Goal: Task Accomplishment & Management: Manage account settings

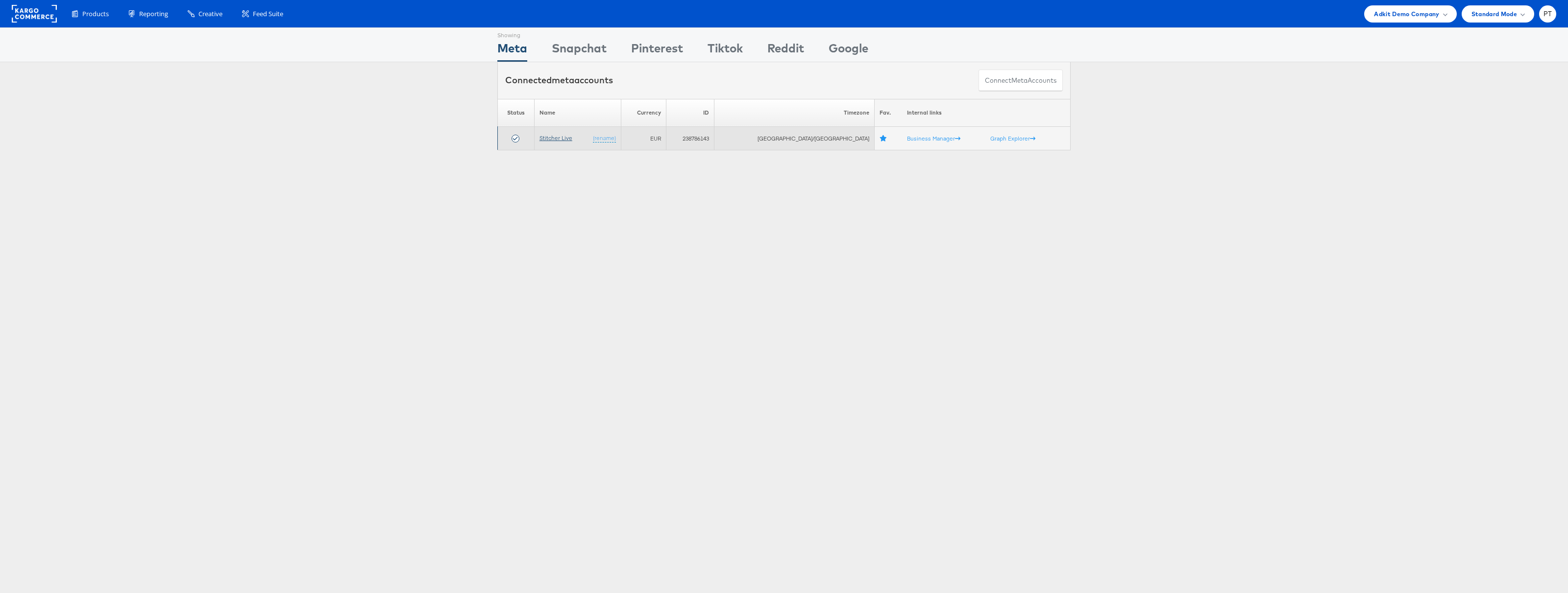
click at [565, 139] on link "Stitcher Live" at bounding box center [555, 138] width 32 height 7
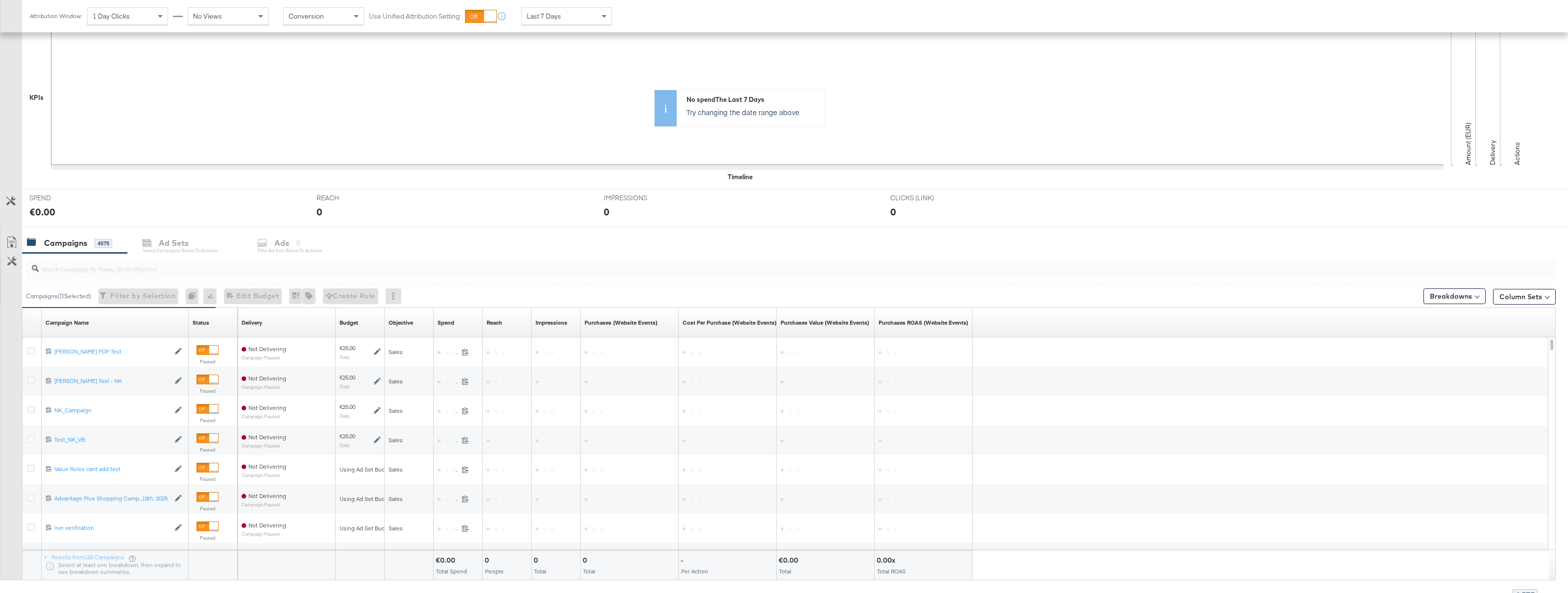
scroll to position [220, 0]
click at [141, 264] on input "search" at bounding box center [725, 261] width 1372 height 19
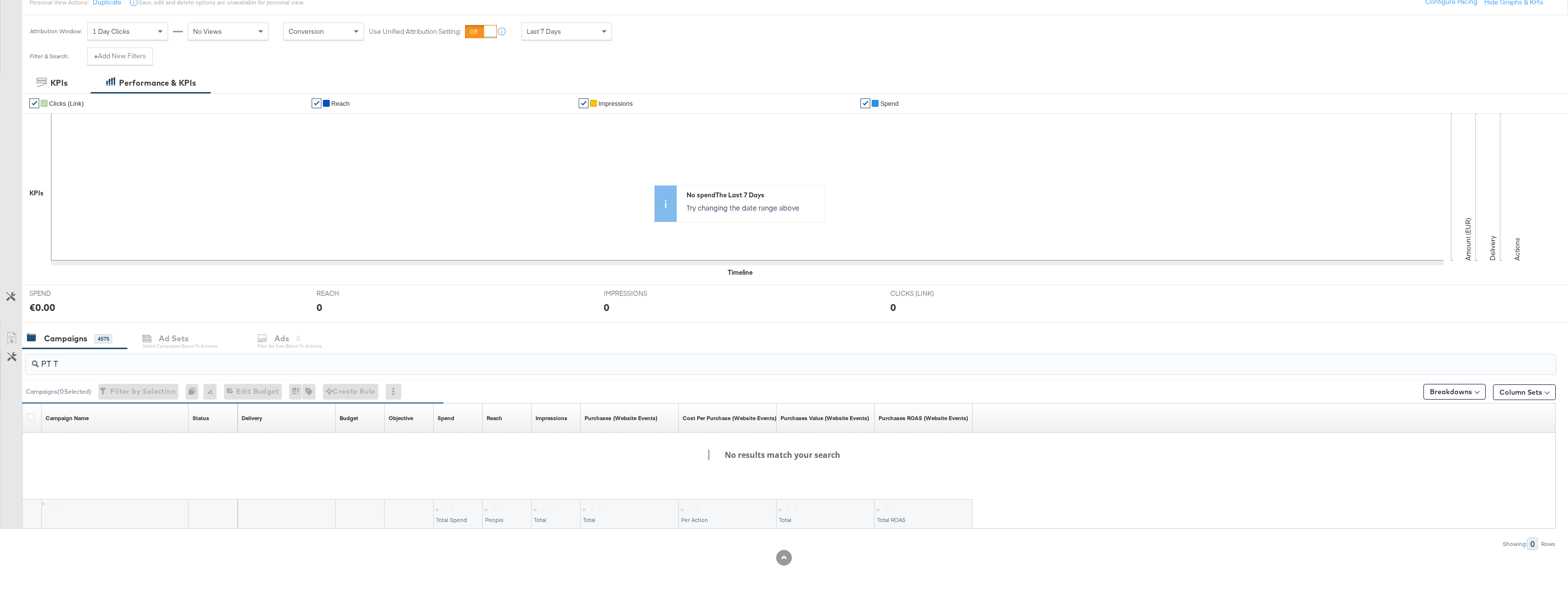
scroll to position [120, 0]
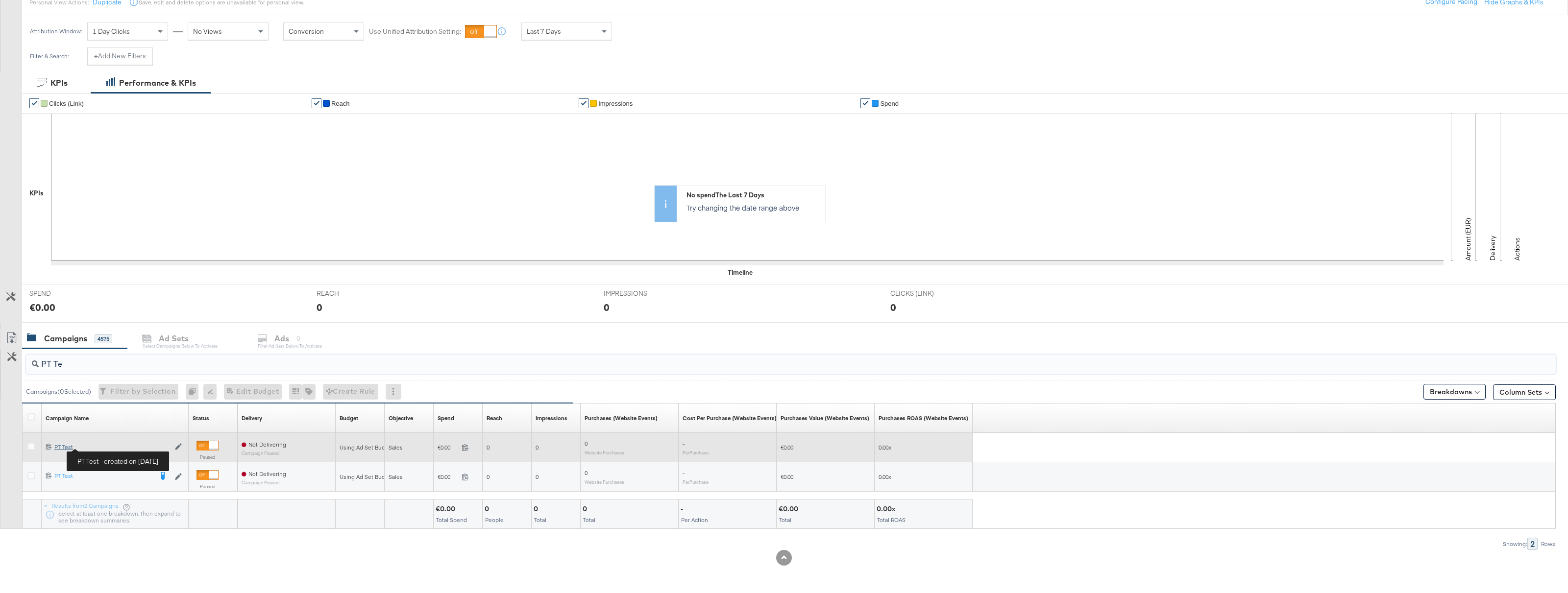
type input "PT Te"
click at [70, 448] on div "PT Test PT Test" at bounding box center [112, 448] width 116 height 8
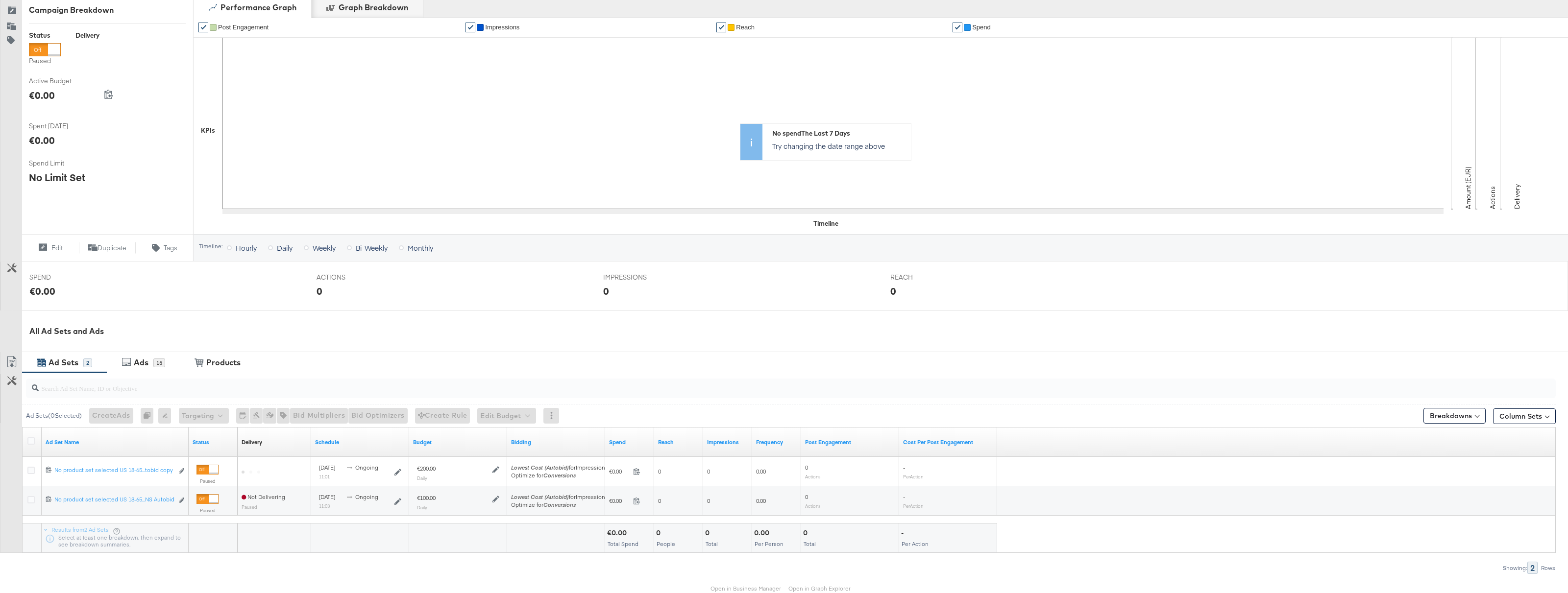
scroll to position [157, 0]
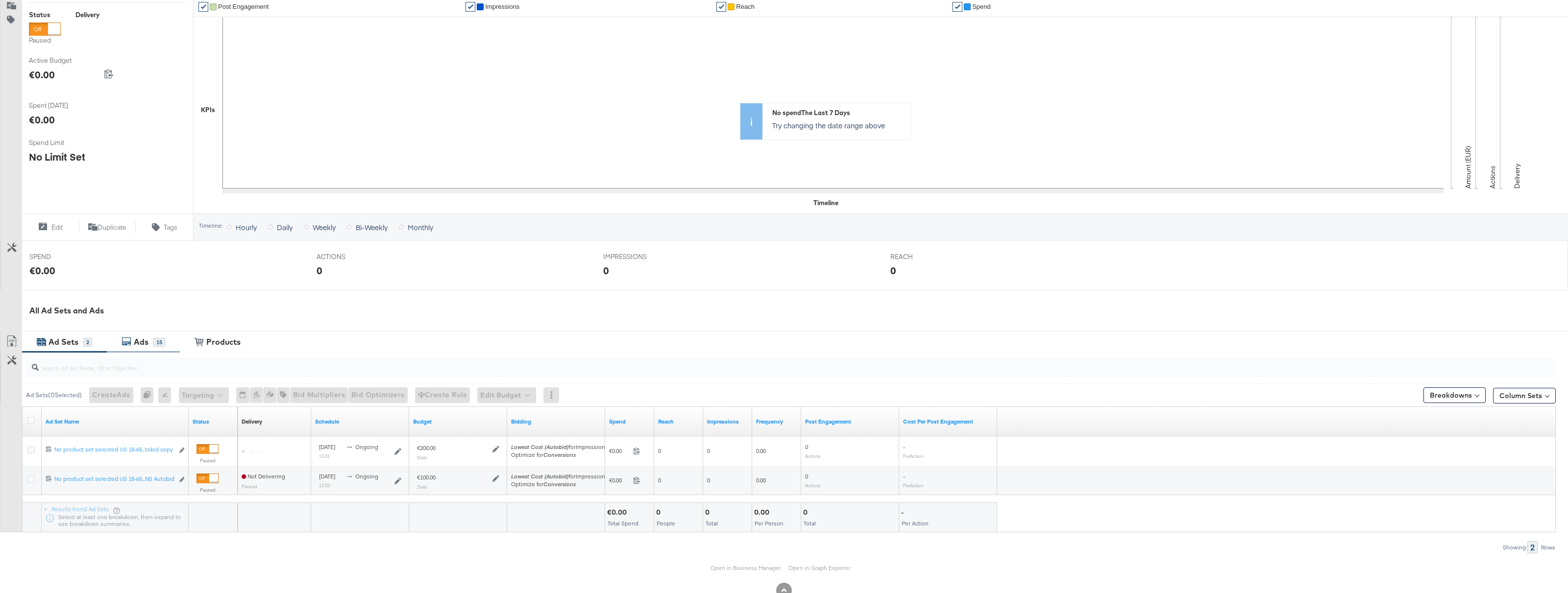
click at [153, 343] on div "15" at bounding box center [159, 342] width 12 height 9
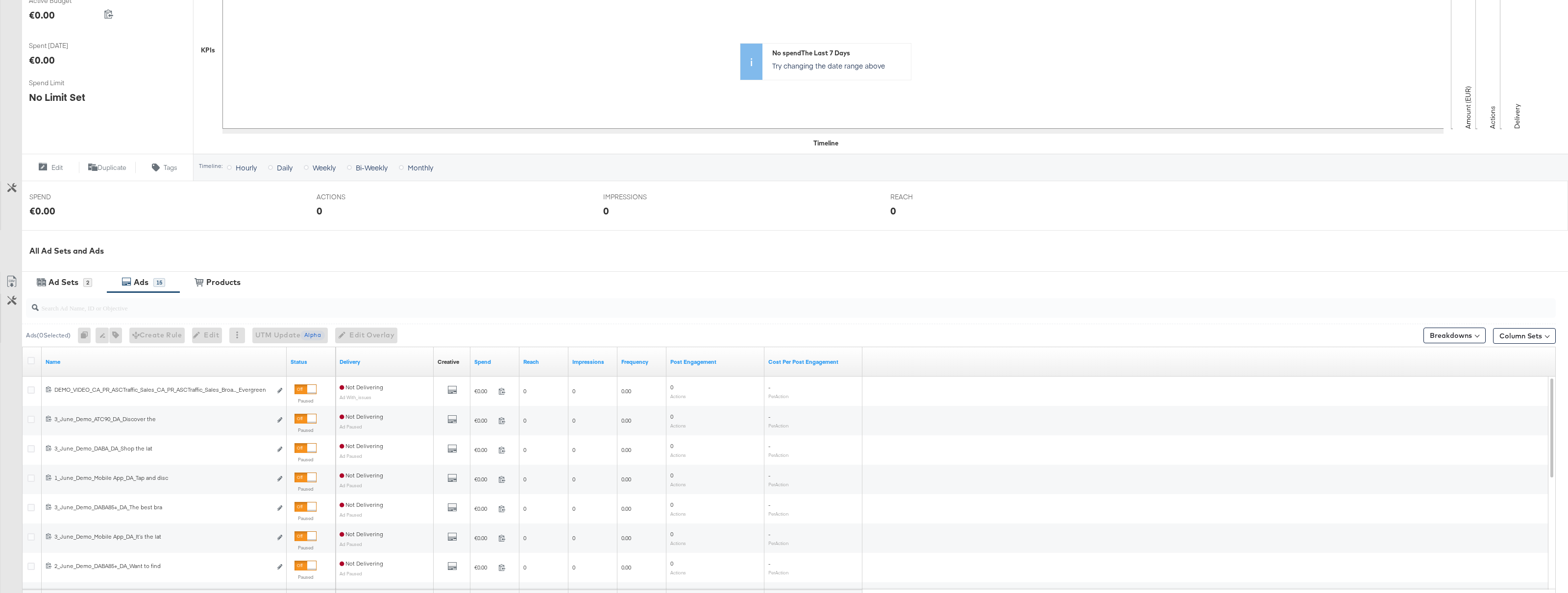
scroll to position [217, 0]
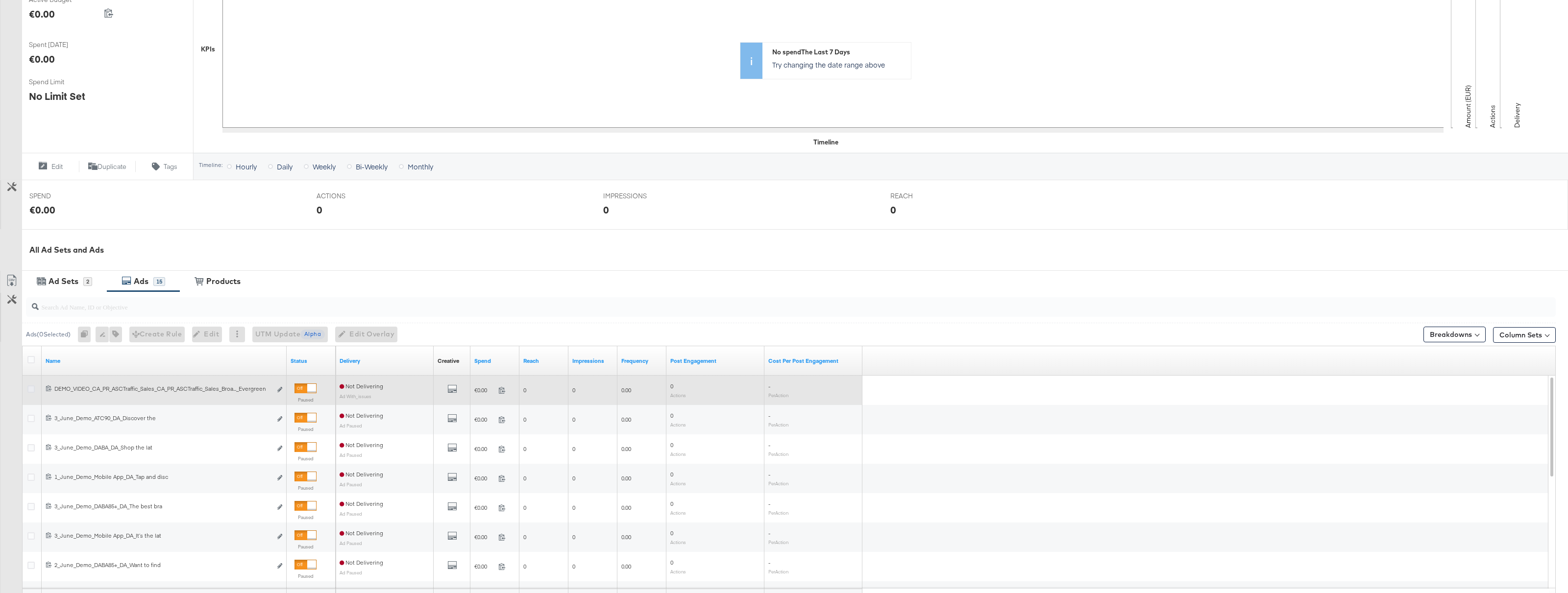
click at [30, 391] on icon at bounding box center [31, 388] width 7 height 7
click at [0, 0] on input "checkbox" at bounding box center [0, 0] width 0 height 0
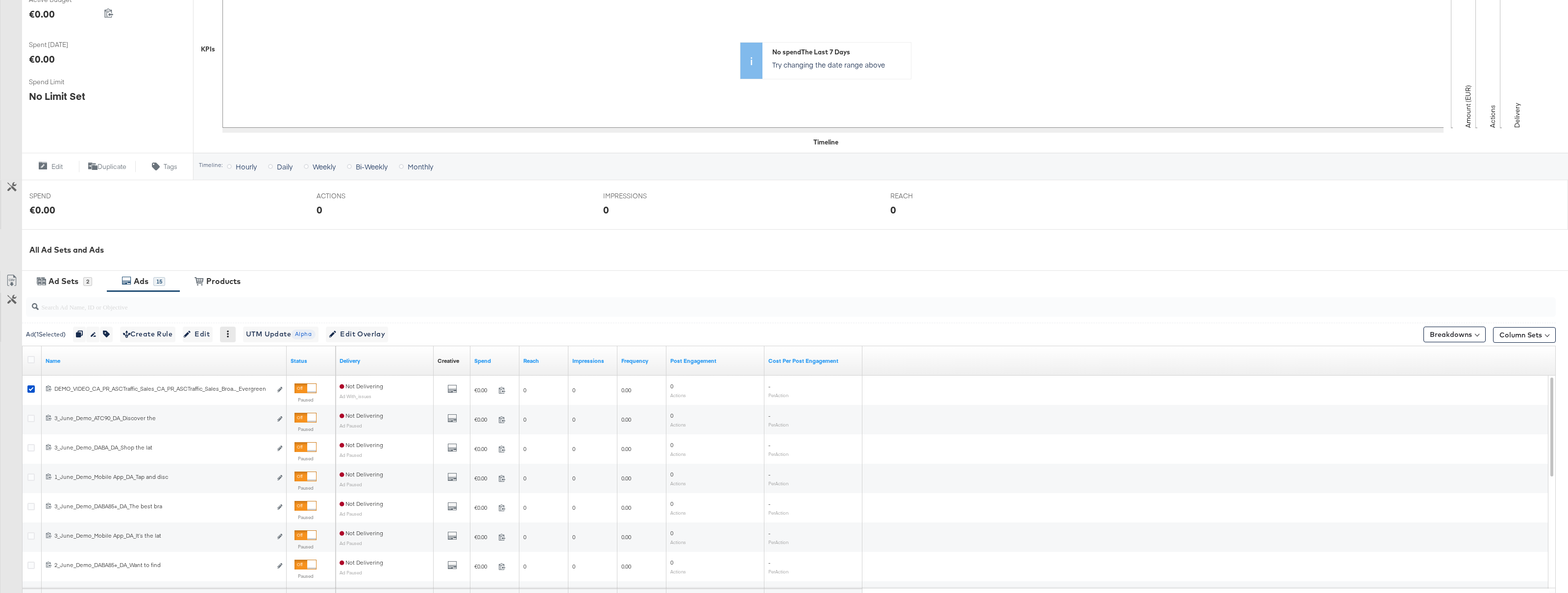
click at [229, 337] on icon at bounding box center [228, 334] width 2 height 7
click at [258, 377] on div "Delete" at bounding box center [262, 382] width 54 height 16
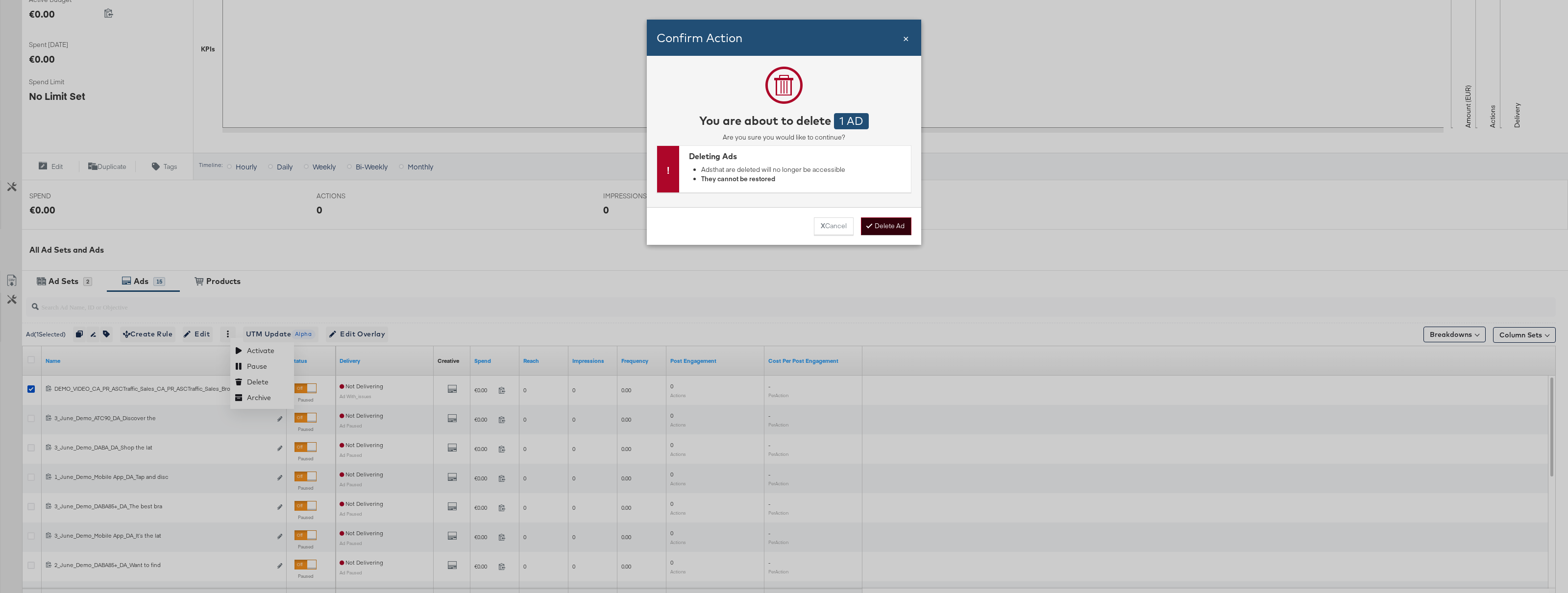
click at [888, 224] on button "Delete Ad" at bounding box center [886, 226] width 51 height 17
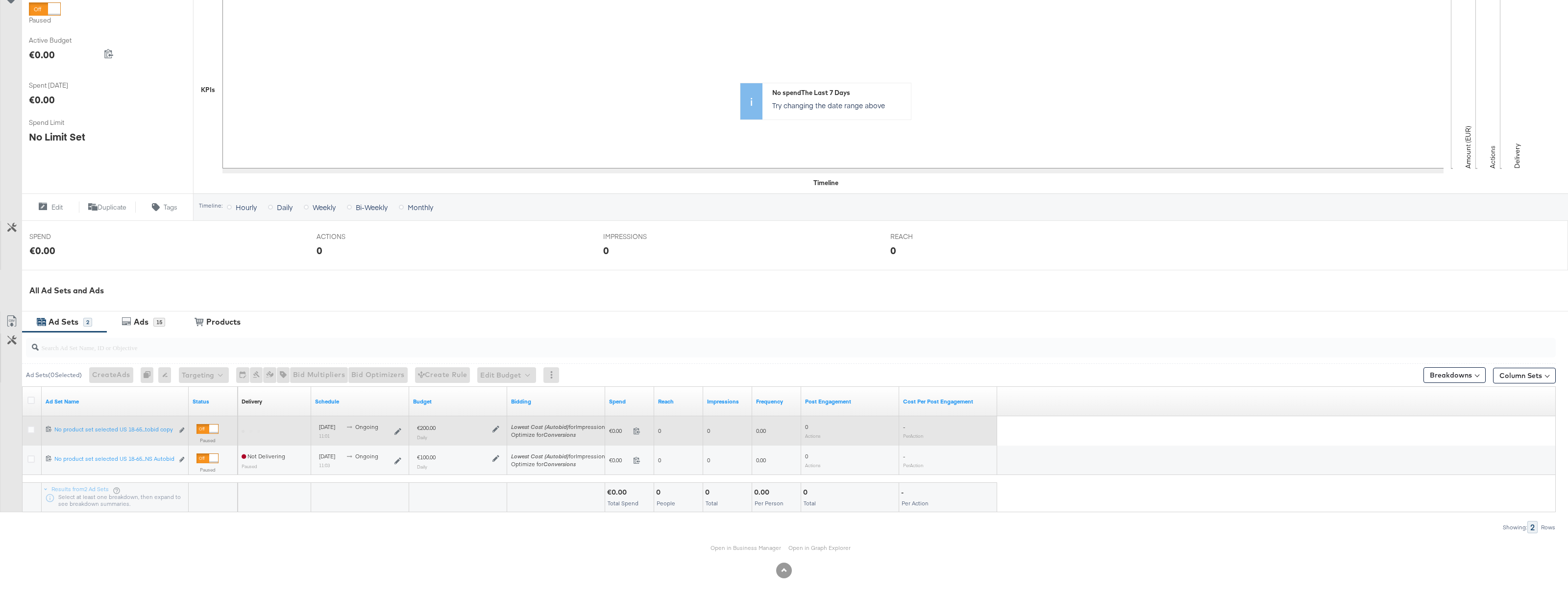
scroll to position [184, 0]
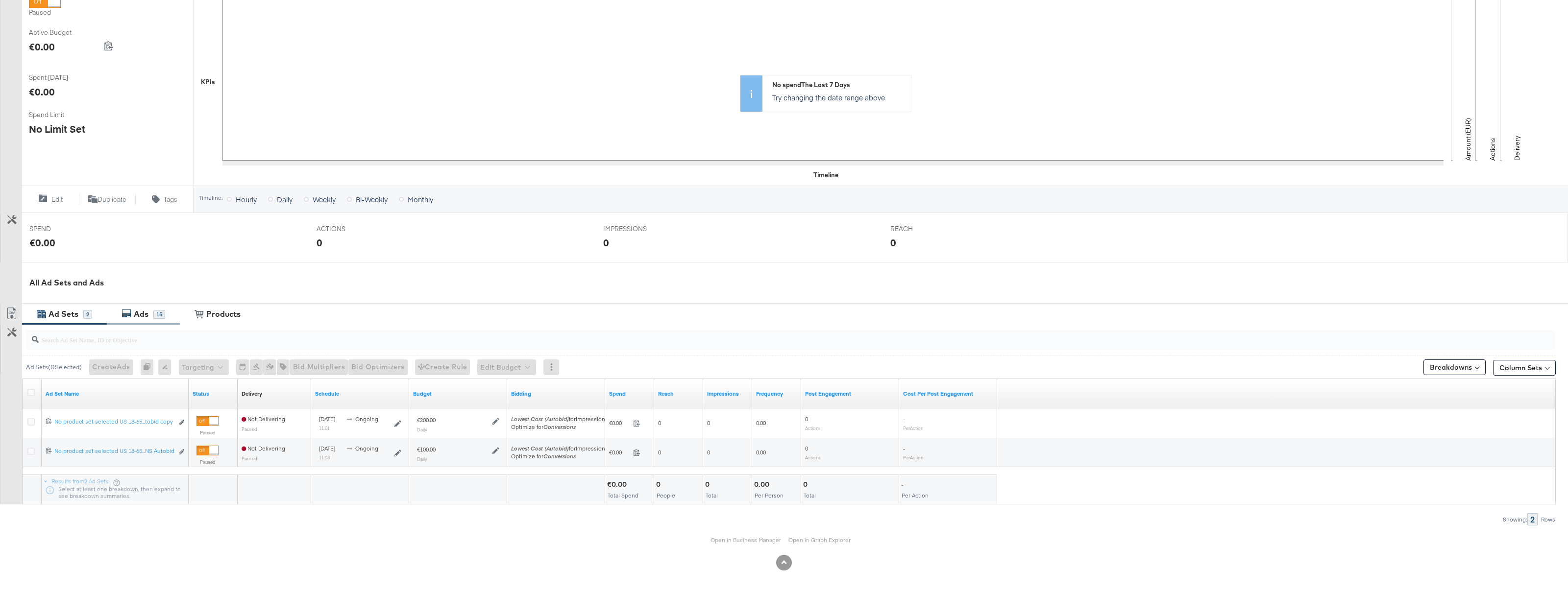
click at [146, 315] on div "Ads" at bounding box center [141, 314] width 15 height 11
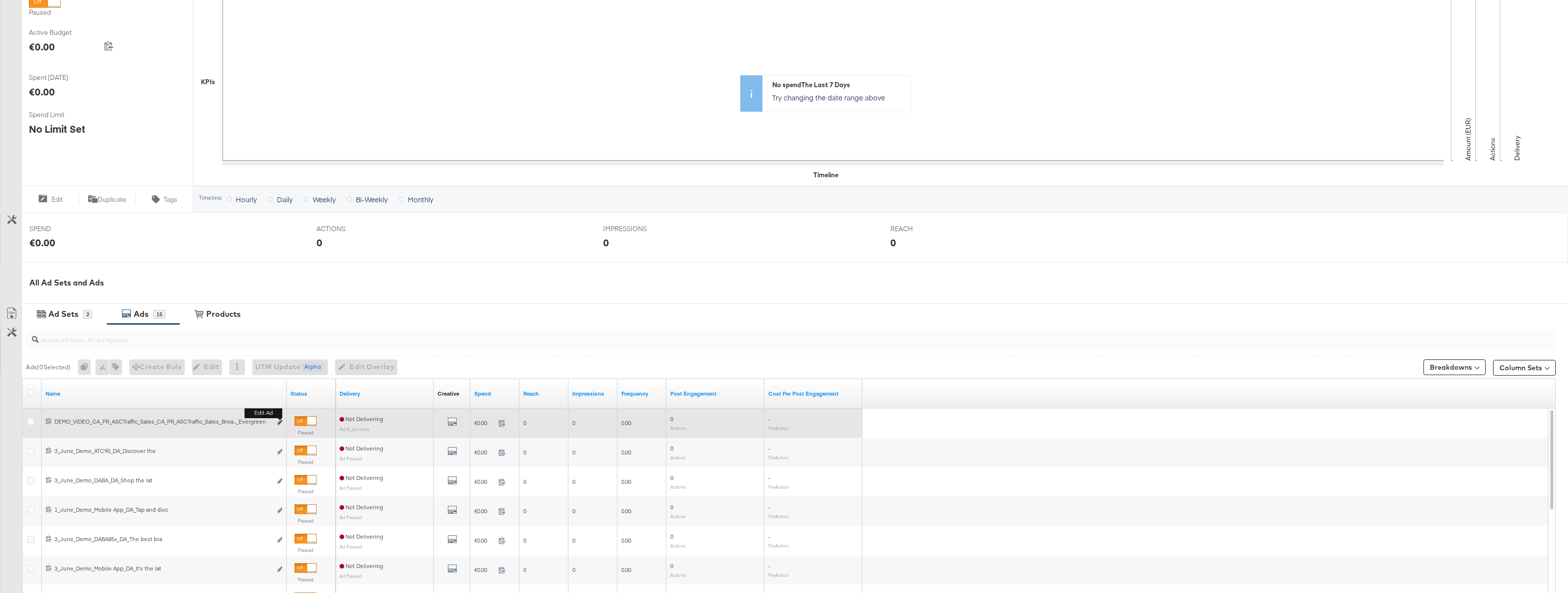
click at [278, 423] on icon "link" at bounding box center [280, 422] width 5 height 6
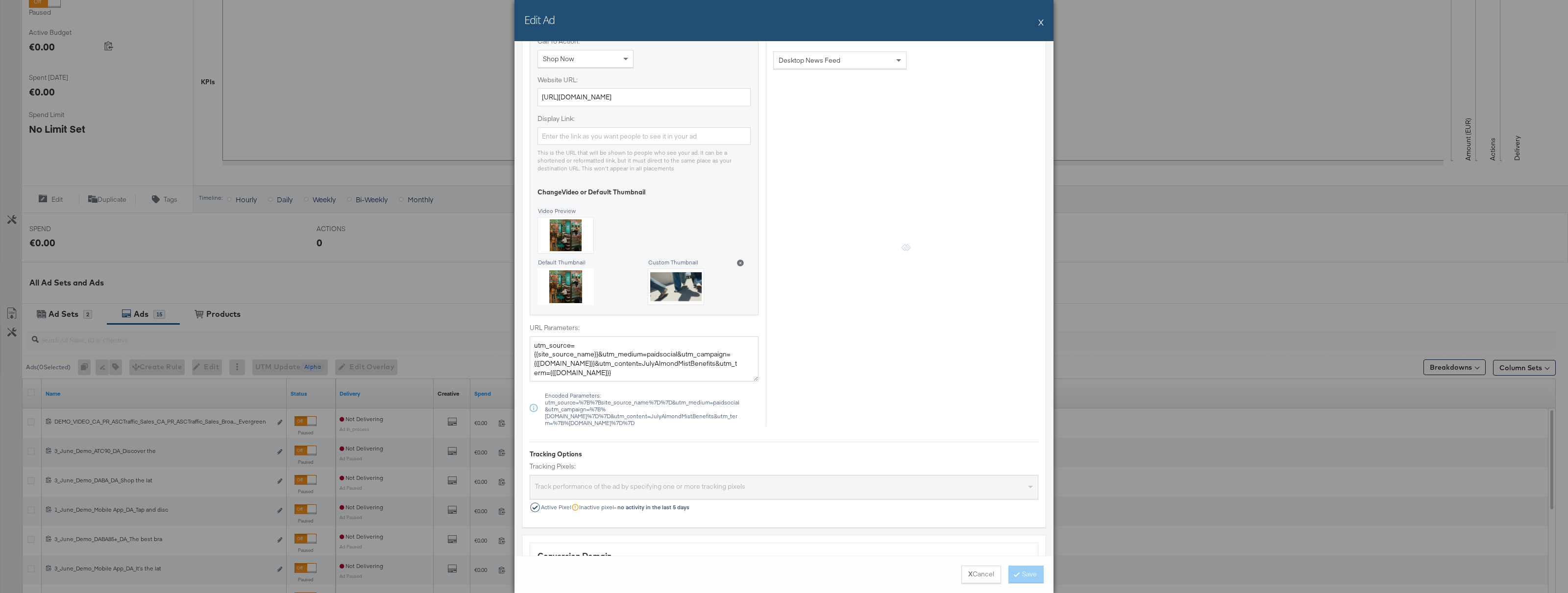
scroll to position [513, 0]
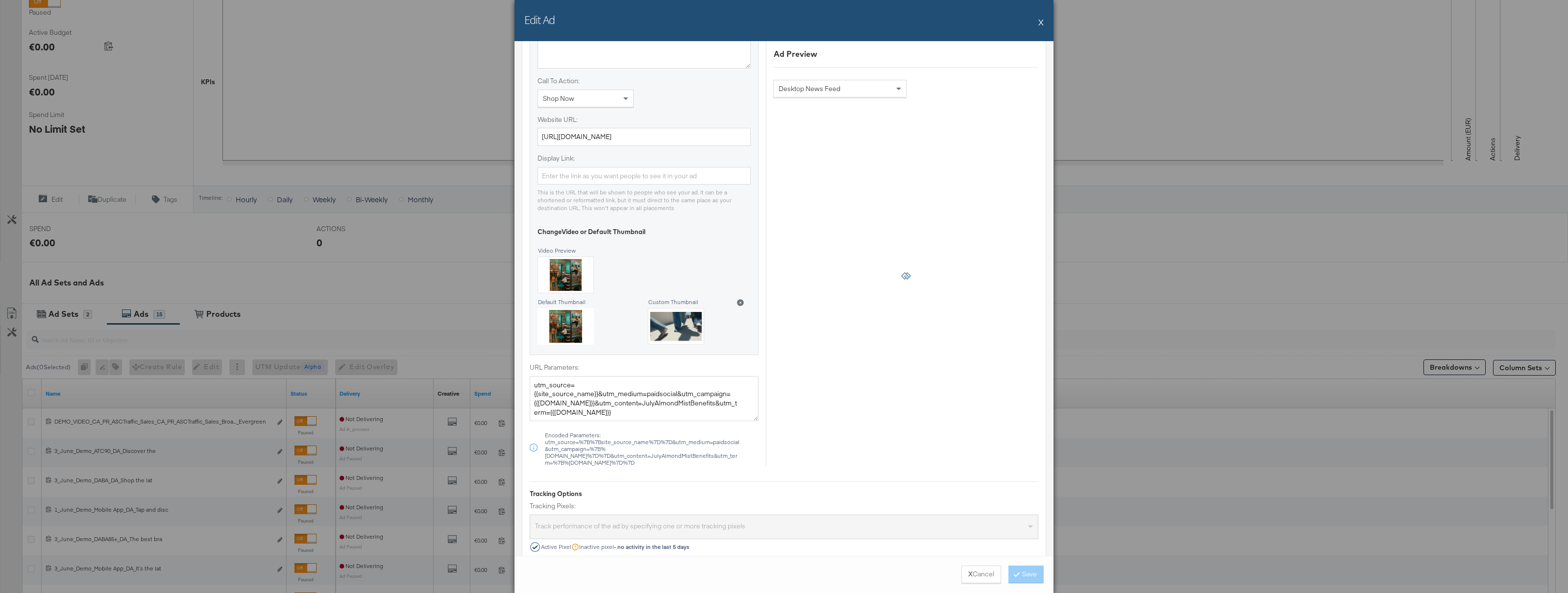
click at [1043, 25] on button "X" at bounding box center [1040, 21] width 6 height 20
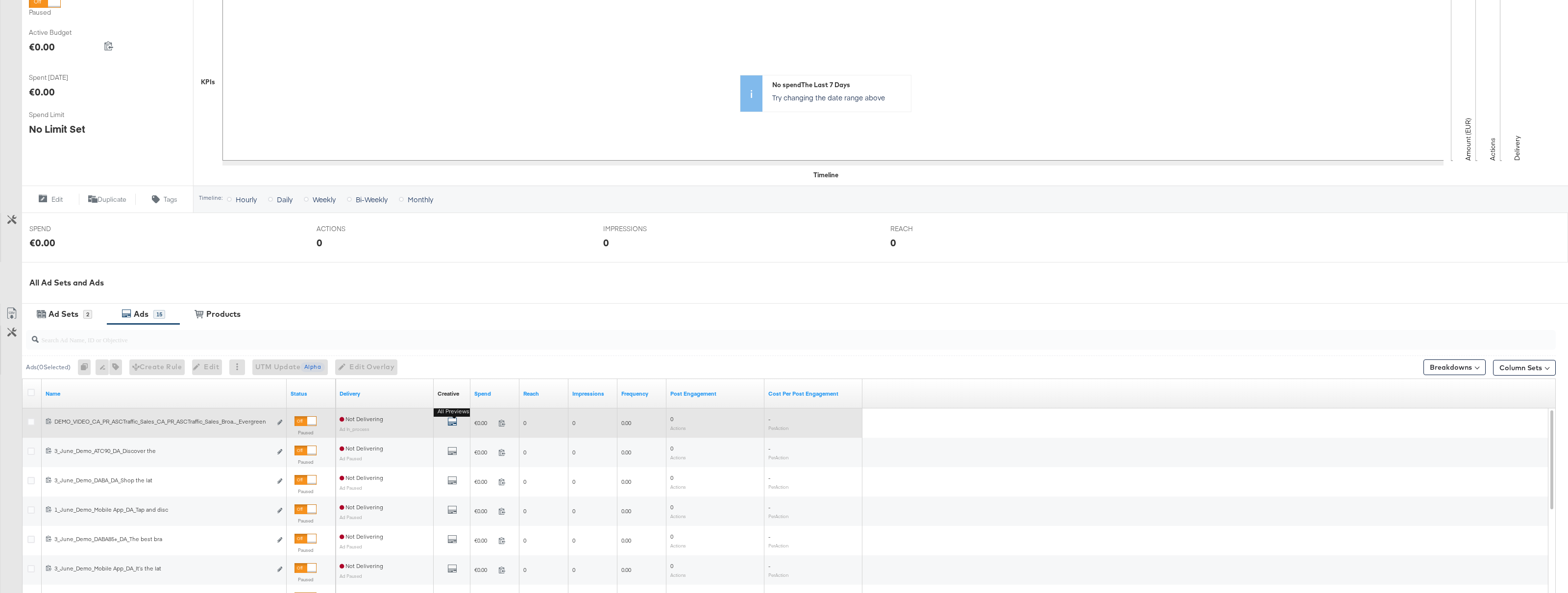
click at [449, 422] on icon "default" at bounding box center [453, 421] width 9 height 9
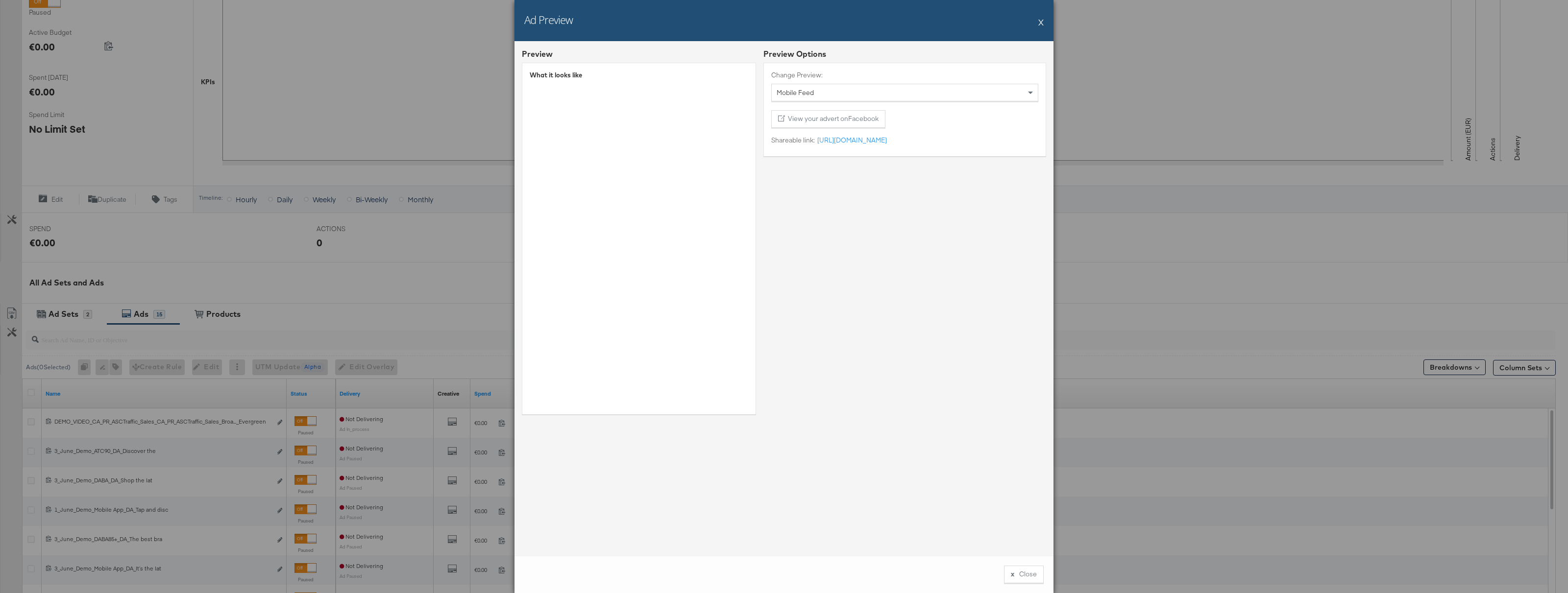
click at [1039, 24] on button "X" at bounding box center [1040, 21] width 6 height 20
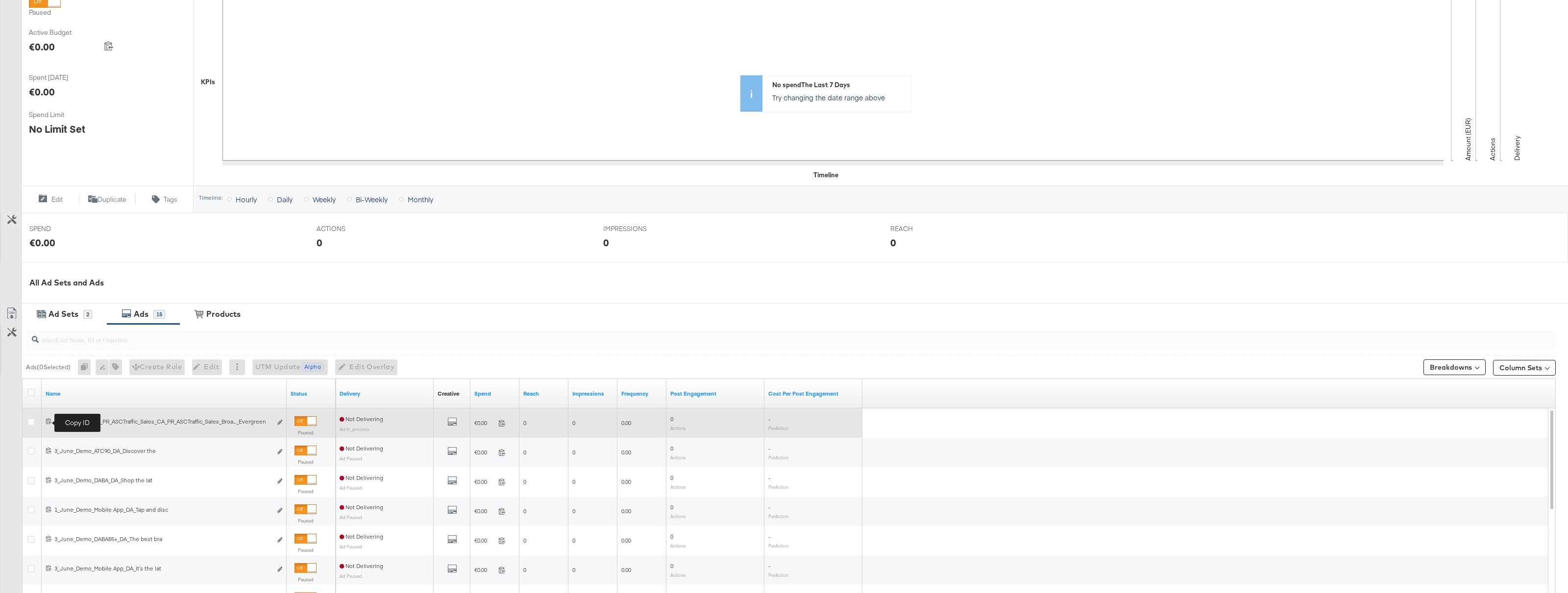
click at [47, 421] on icon at bounding box center [49, 421] width 6 height 6
